Goal: Find contact information: Find contact information

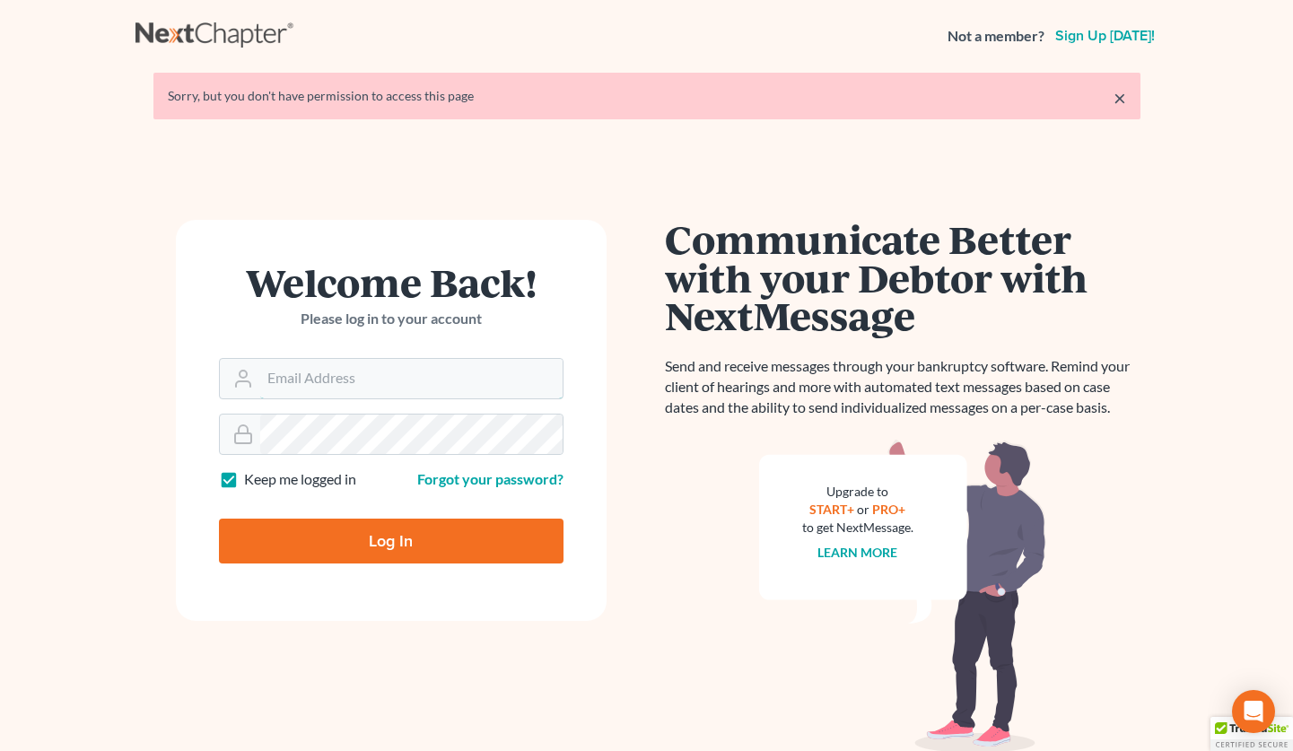
type input "[EMAIL_ADDRESS][DOMAIN_NAME]"
click at [392, 553] on input "Log In" at bounding box center [391, 541] width 345 height 45
type input "Thinking..."
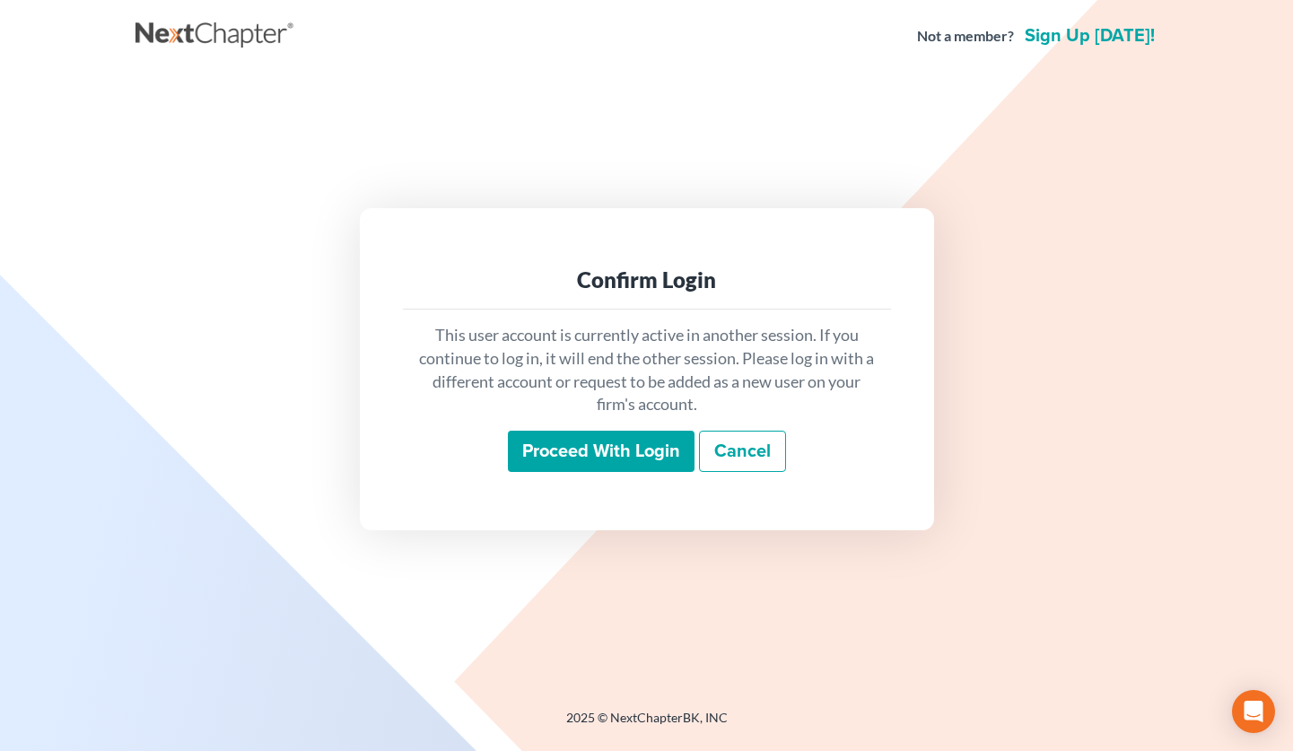
click at [613, 458] on input "Proceed with login" at bounding box center [601, 451] width 187 height 41
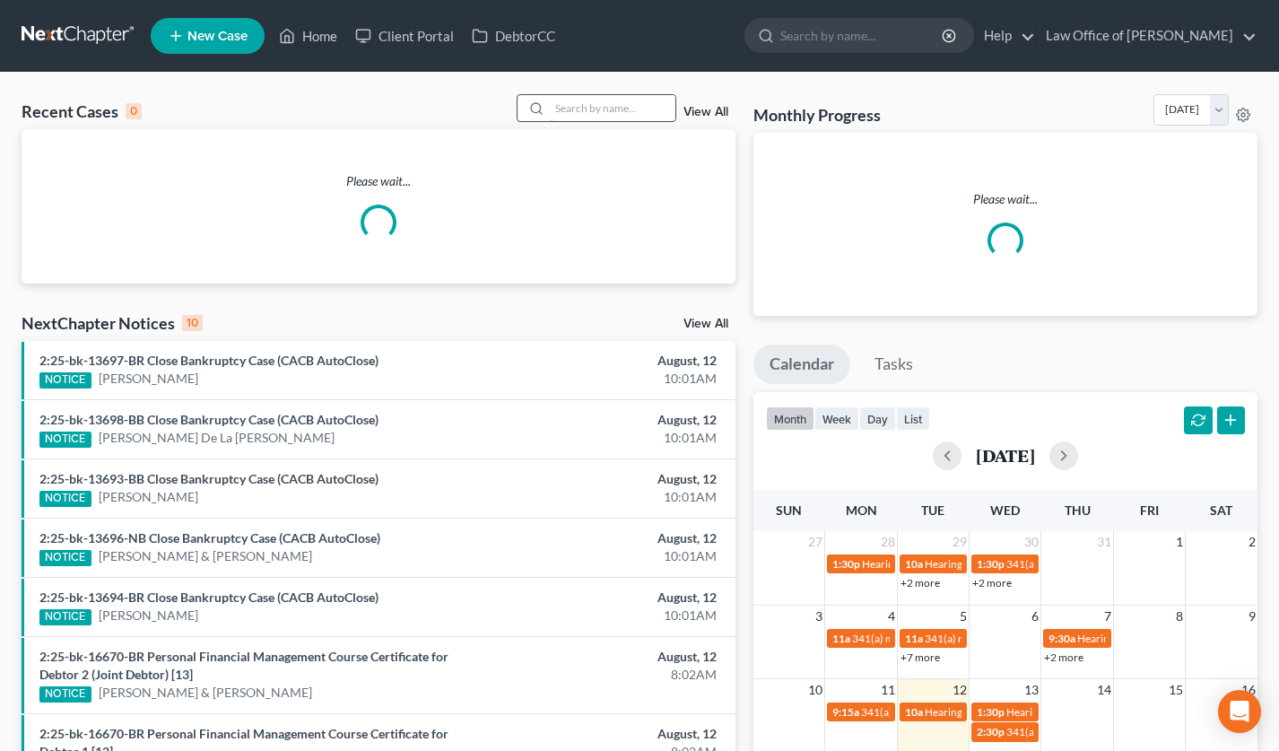
click at [610, 95] on input "search" at bounding box center [613, 108] width 126 height 26
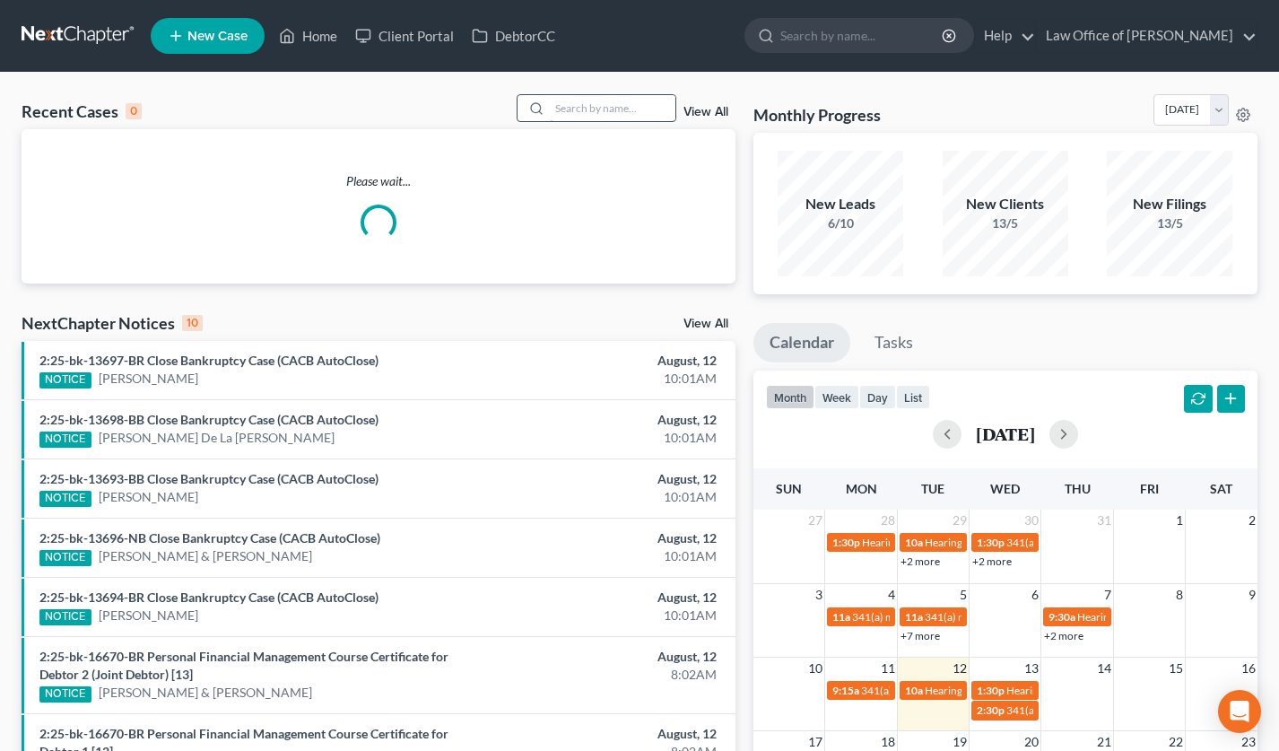
click at [609, 102] on input "search" at bounding box center [613, 108] width 126 height 26
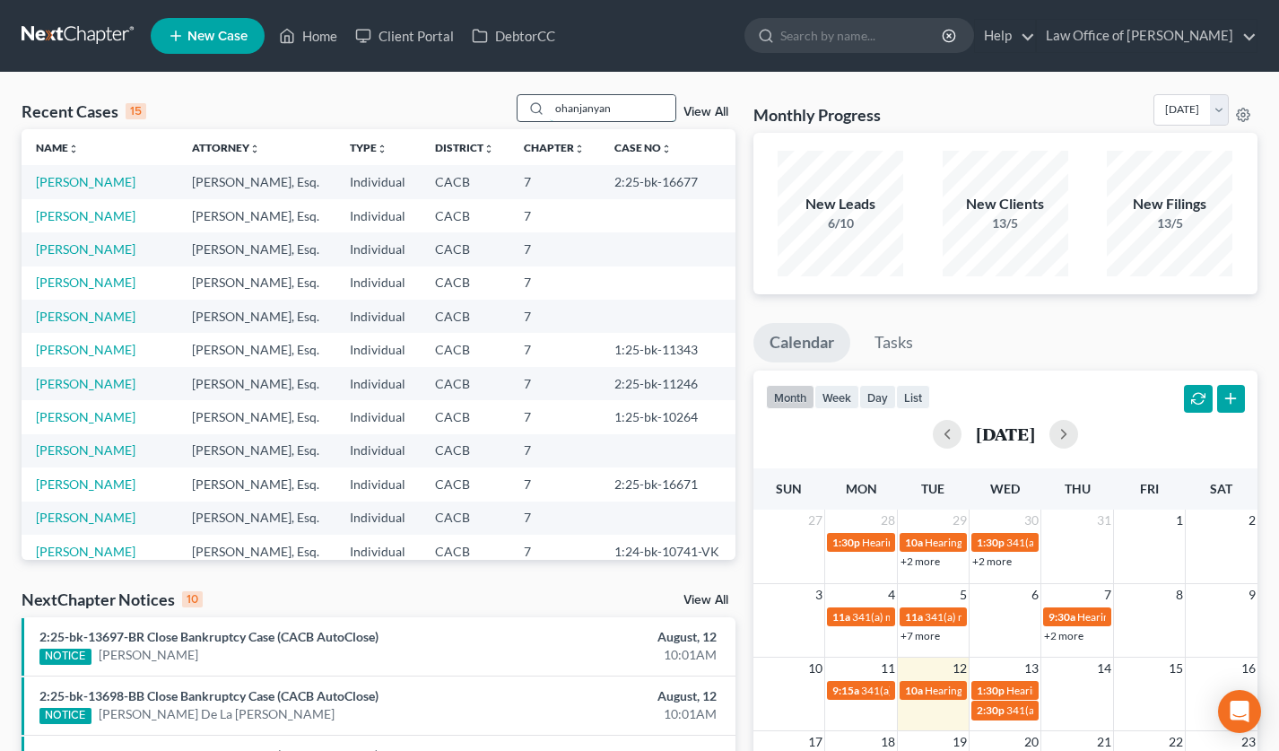
type input "ohanjanyan"
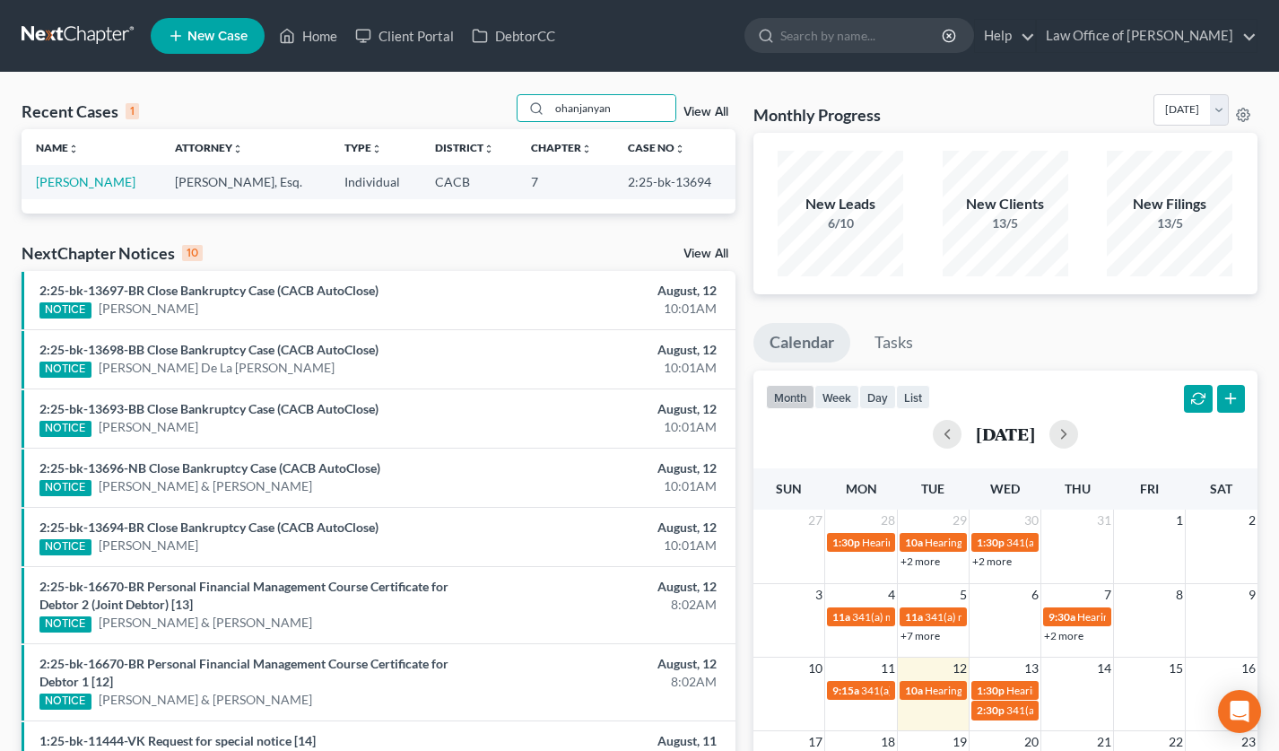
click at [99, 191] on td "Ohanjanyan, Ara" at bounding box center [91, 181] width 139 height 33
click at [97, 188] on link "Ohanjanyan, Ara" at bounding box center [86, 181] width 100 height 15
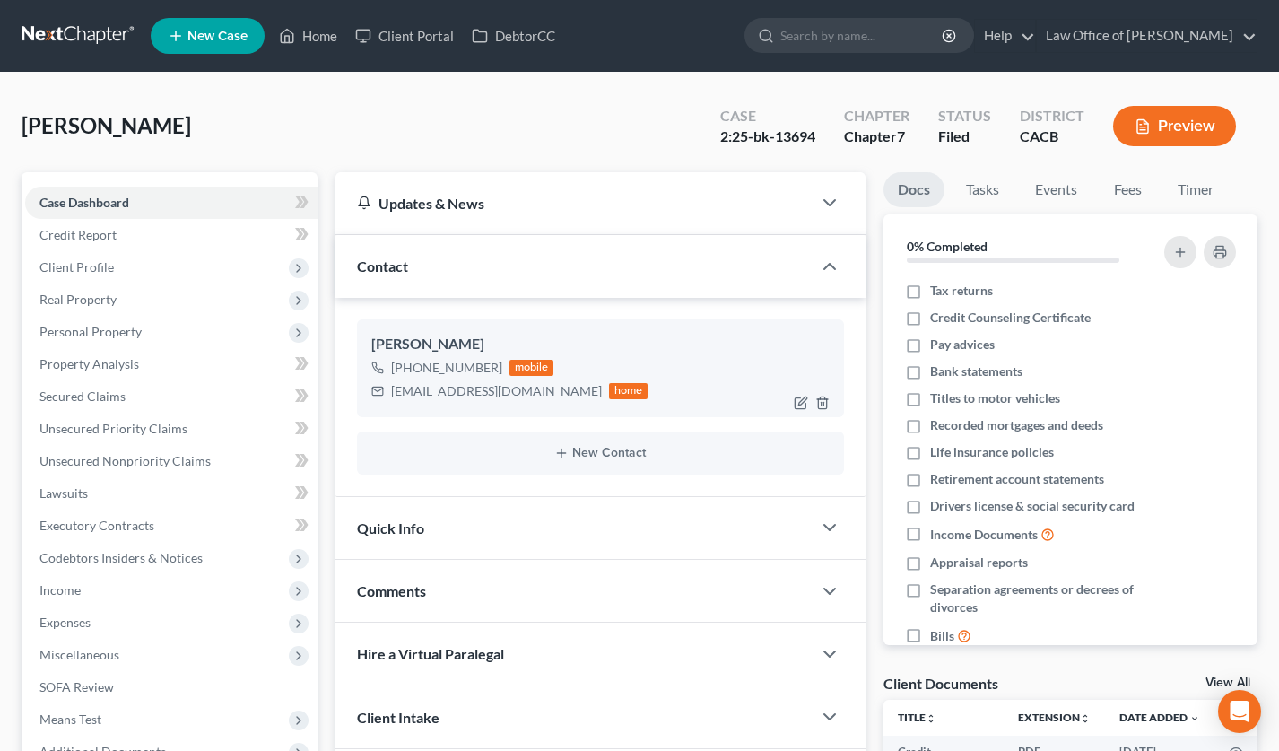
click at [419, 389] on div "ohanjanyan.ara@gmail.com" at bounding box center [496, 391] width 211 height 18
copy div "ohanjanyan.ara@gmail.com"
click at [53, 46] on link at bounding box center [79, 36] width 115 height 32
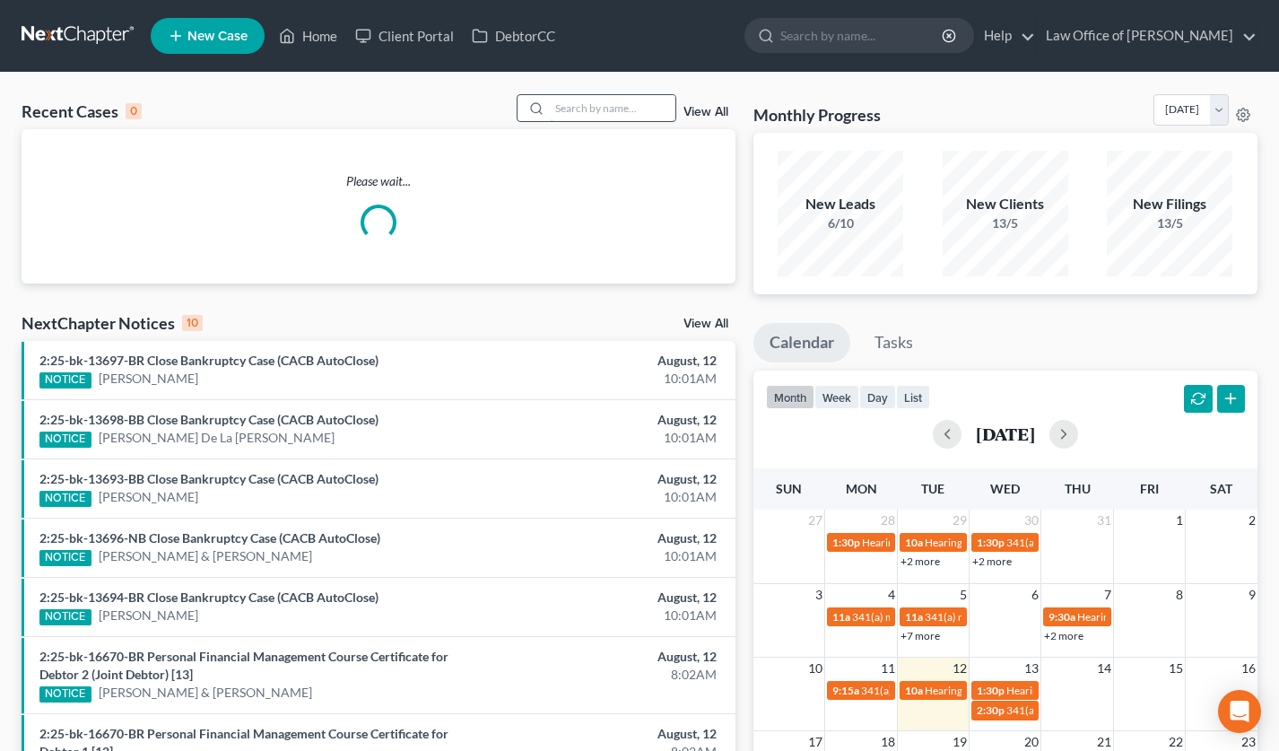
click at [639, 109] on input "search" at bounding box center [613, 108] width 126 height 26
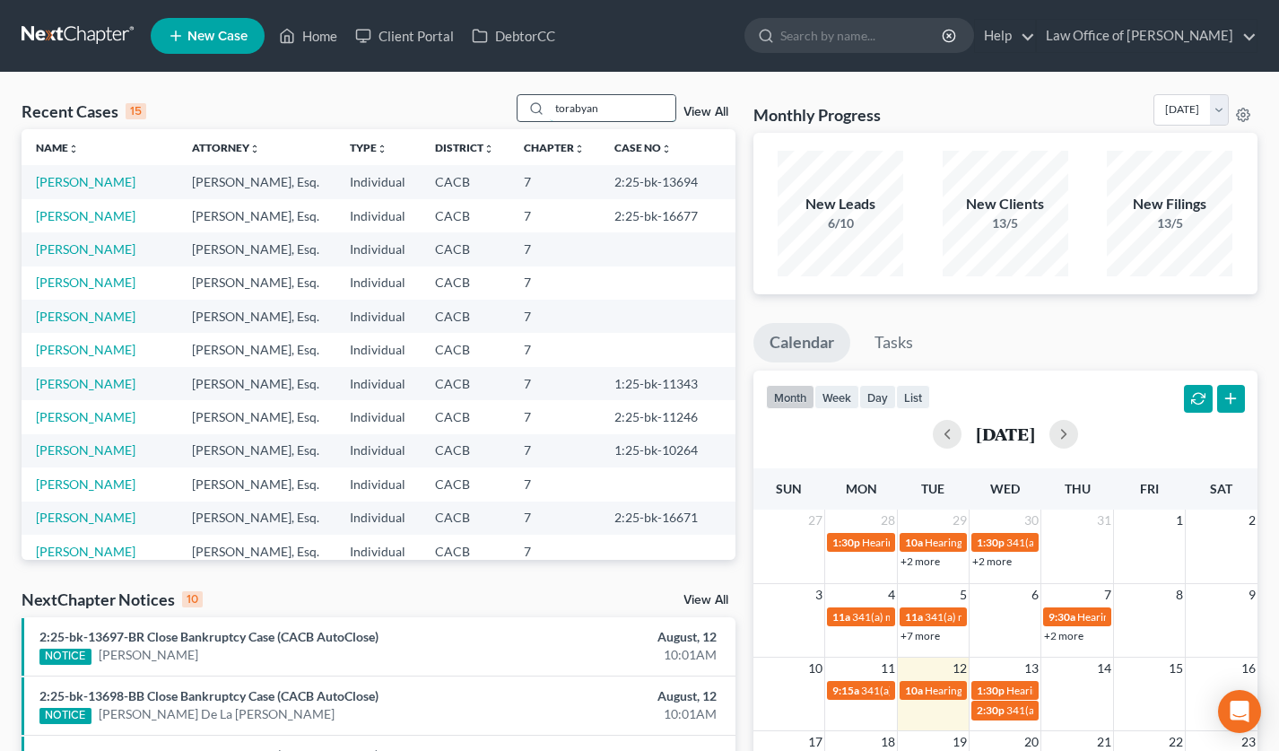
type input "torabyan"
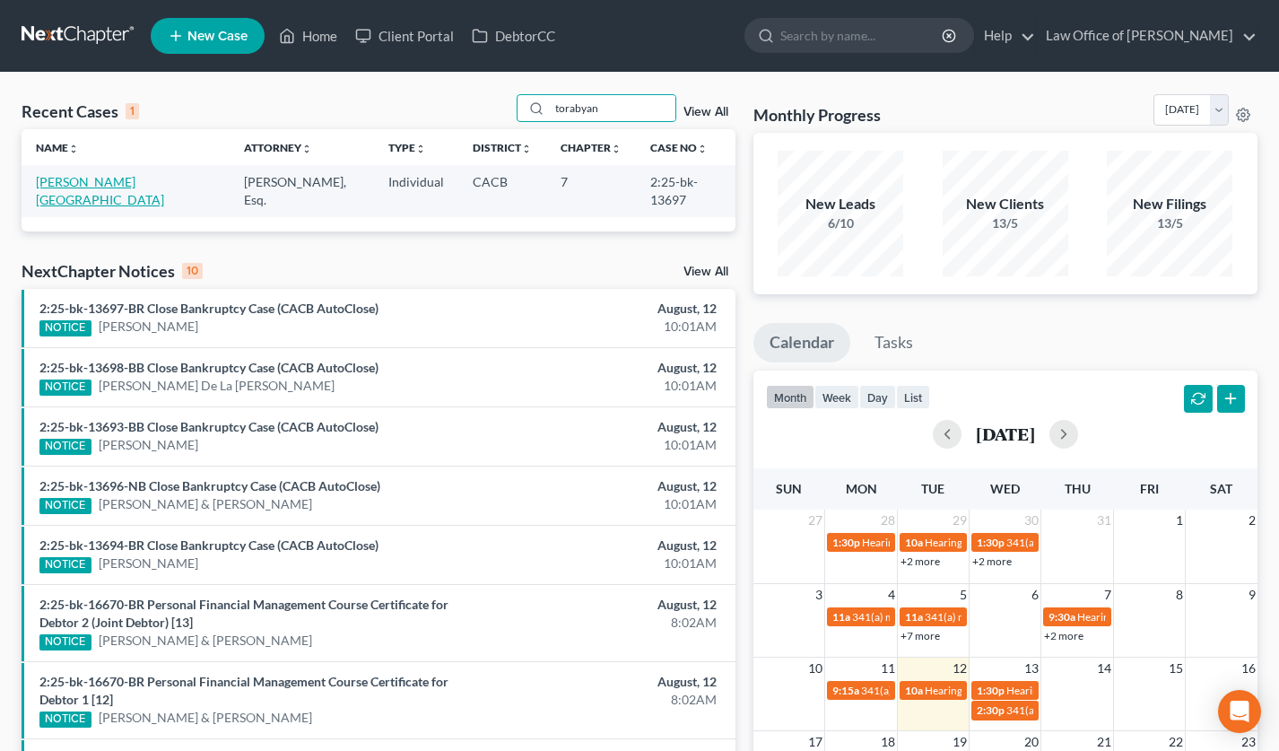
click at [97, 186] on link "Torabyan, Gevorg" at bounding box center [100, 190] width 128 height 33
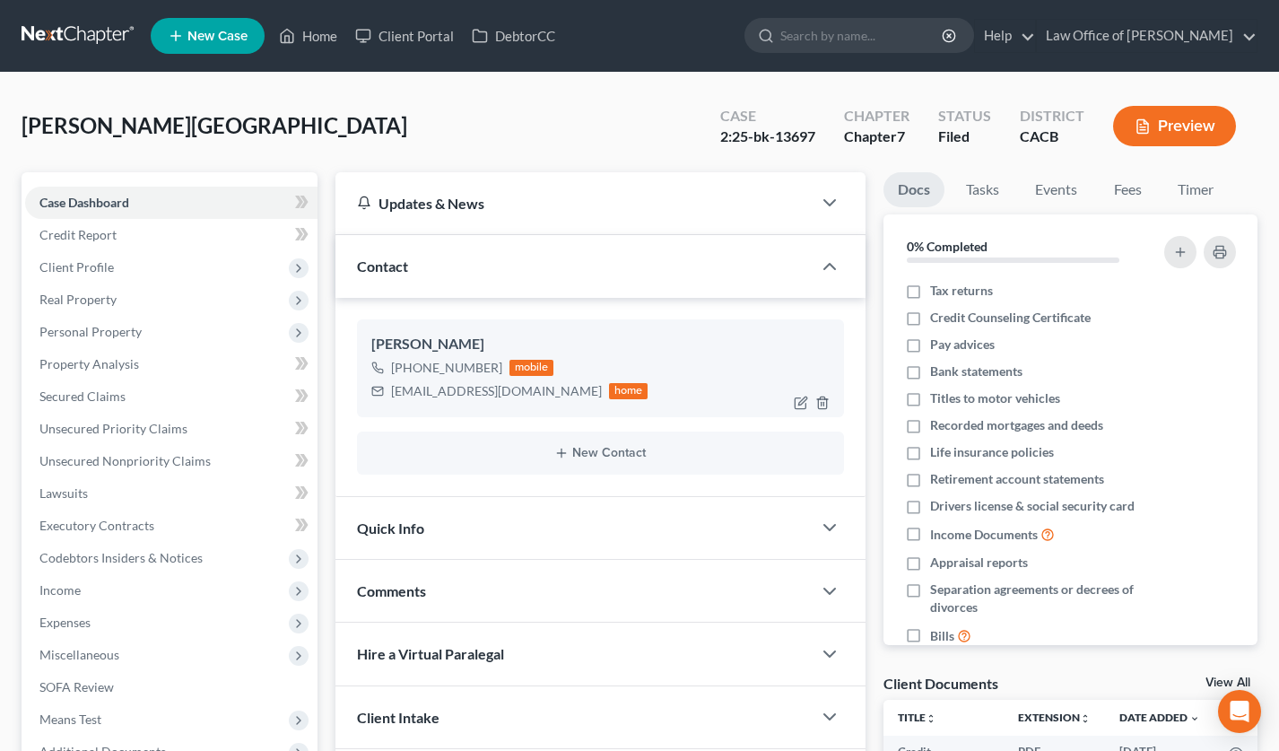
click at [458, 390] on div "gevo0323@gmail.com" at bounding box center [496, 391] width 211 height 18
copy div "gevo0323@gmail.com"
